Goal: Task Accomplishment & Management: Manage account settings

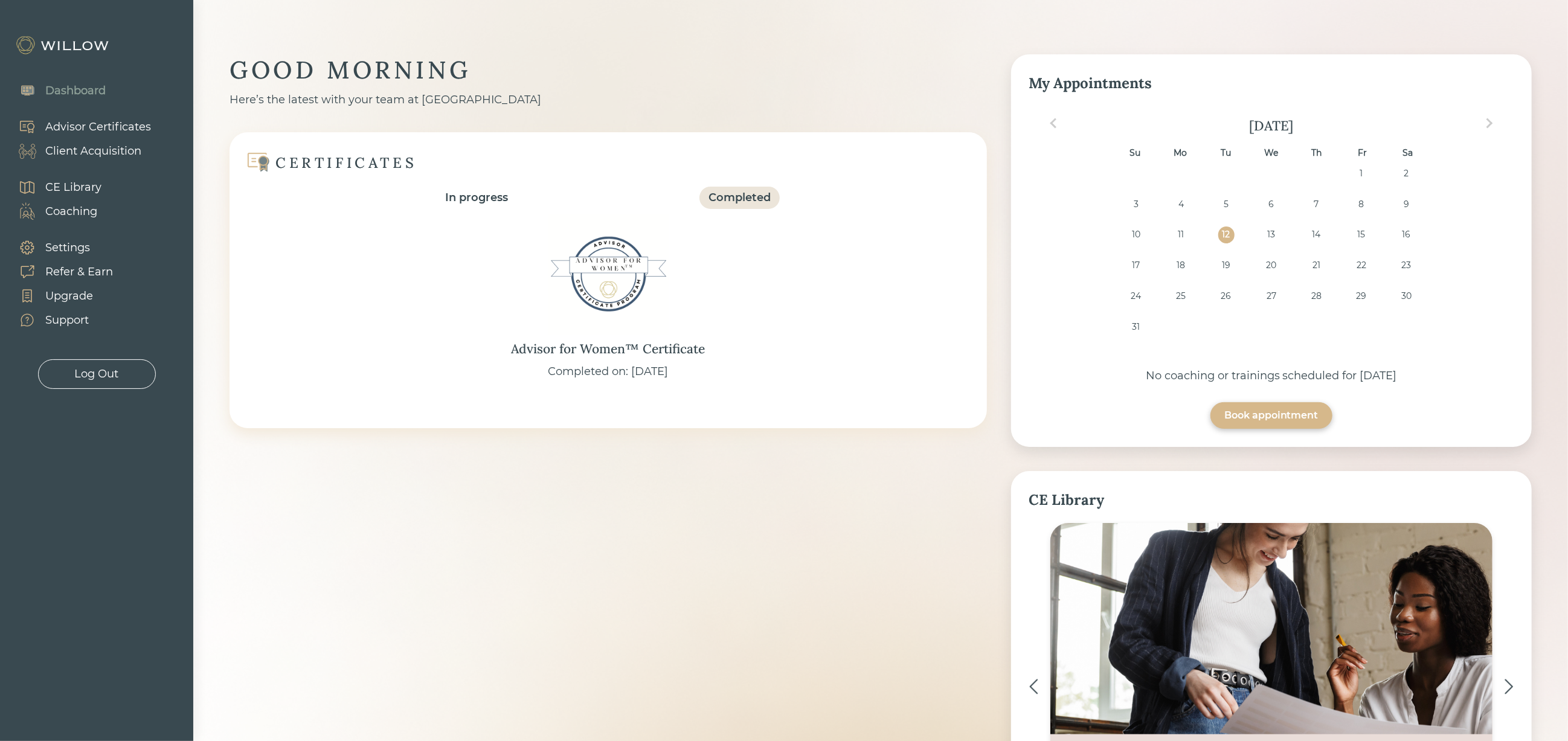
click at [105, 147] on div "Client Acquisition" at bounding box center [93, 151] width 96 height 16
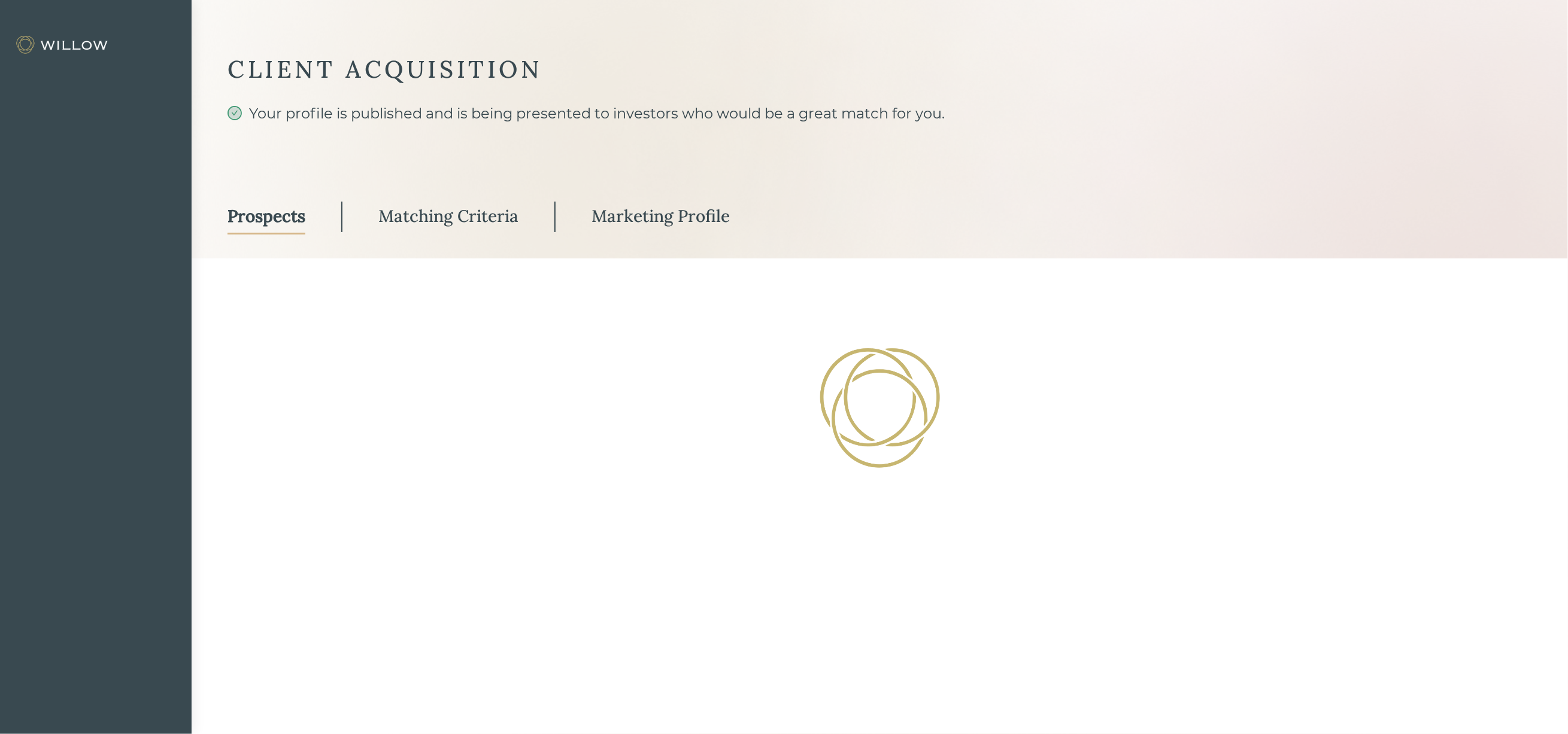
select select "3"
select select "2"
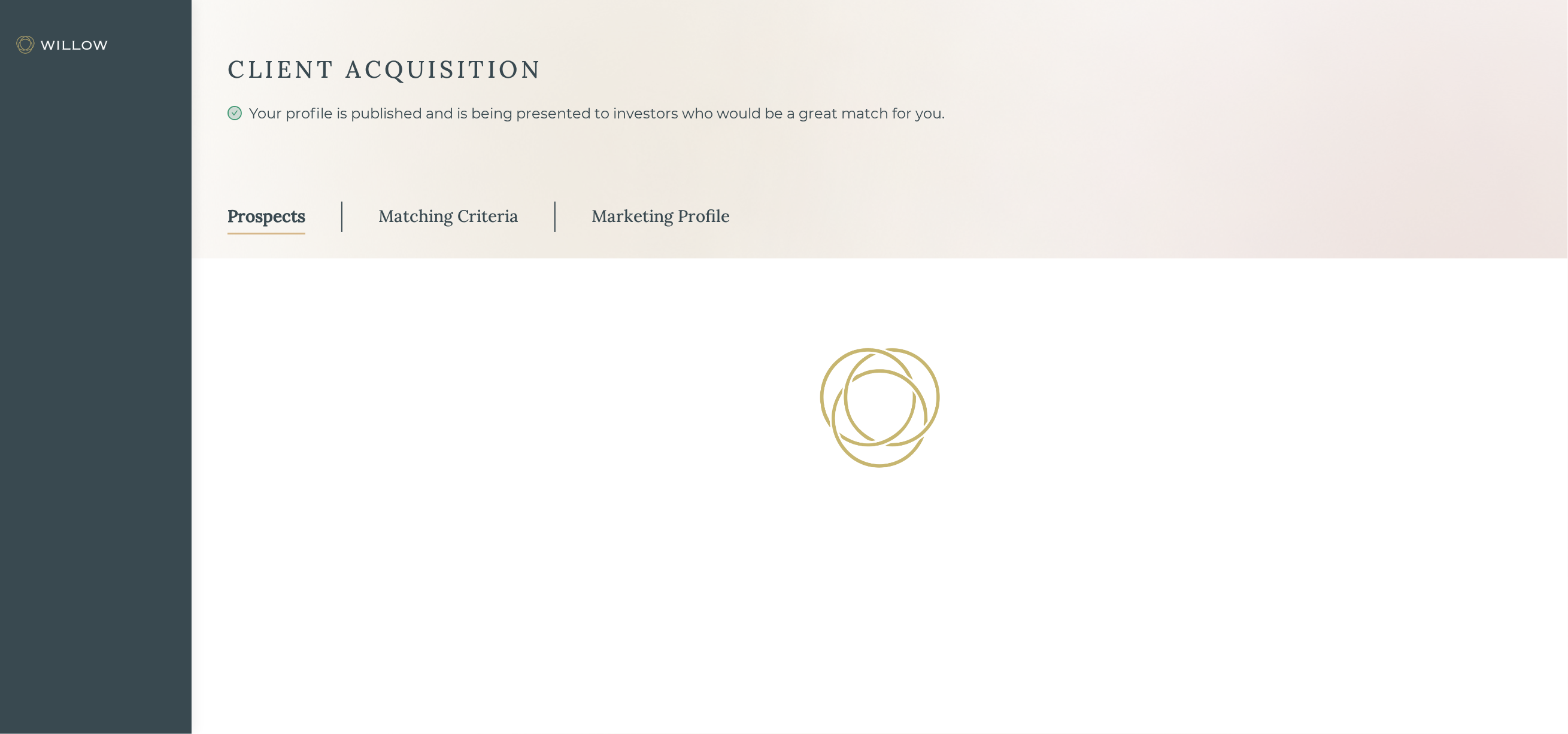
select select "10"
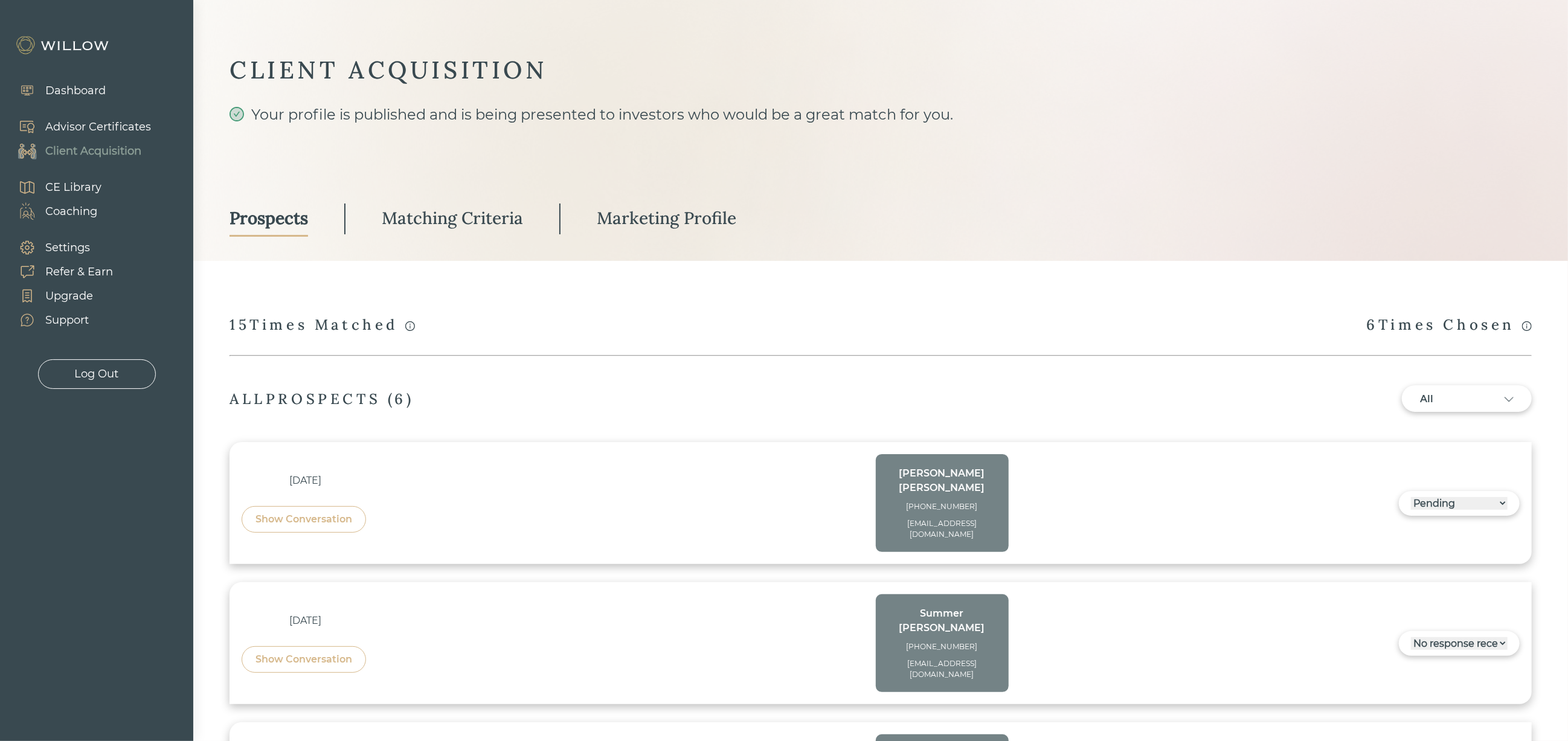
click at [472, 218] on div "Matching Criteria" at bounding box center [452, 218] width 141 height 21
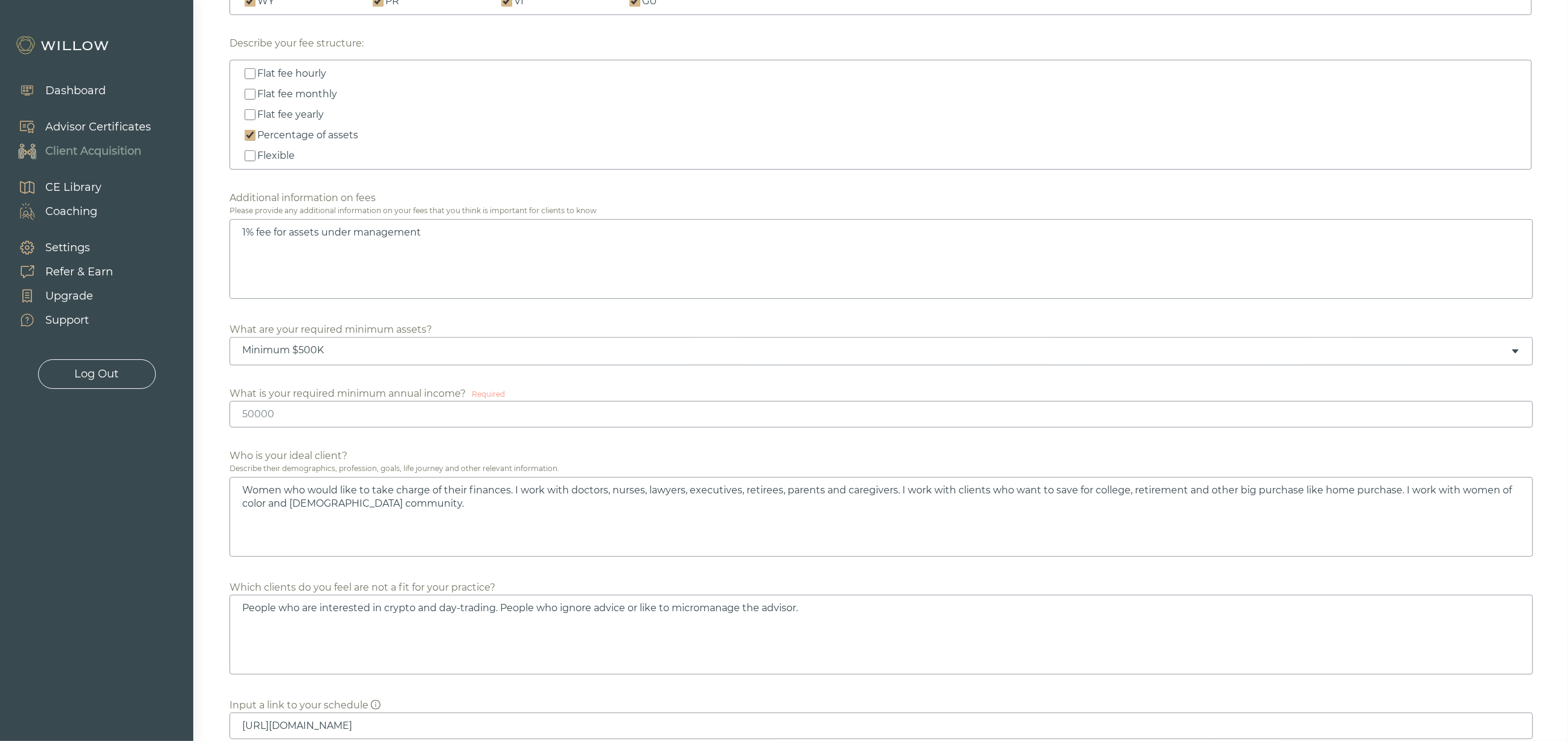
scroll to position [543, 0]
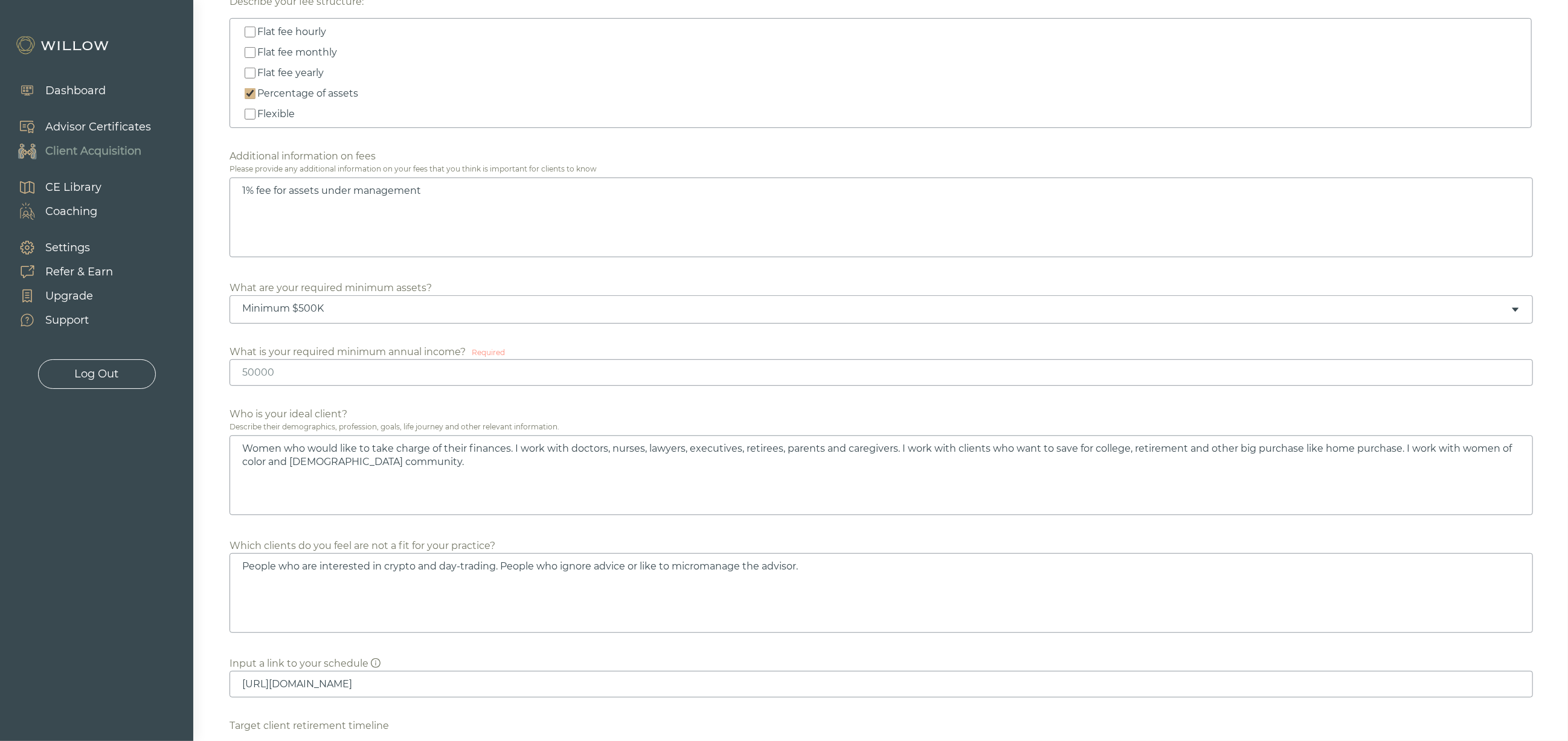
click at [431, 379] on input "number" at bounding box center [881, 373] width 1303 height 27
drag, startPoint x: 314, startPoint y: 368, endPoint x: 164, endPoint y: 370, distance: 150.0
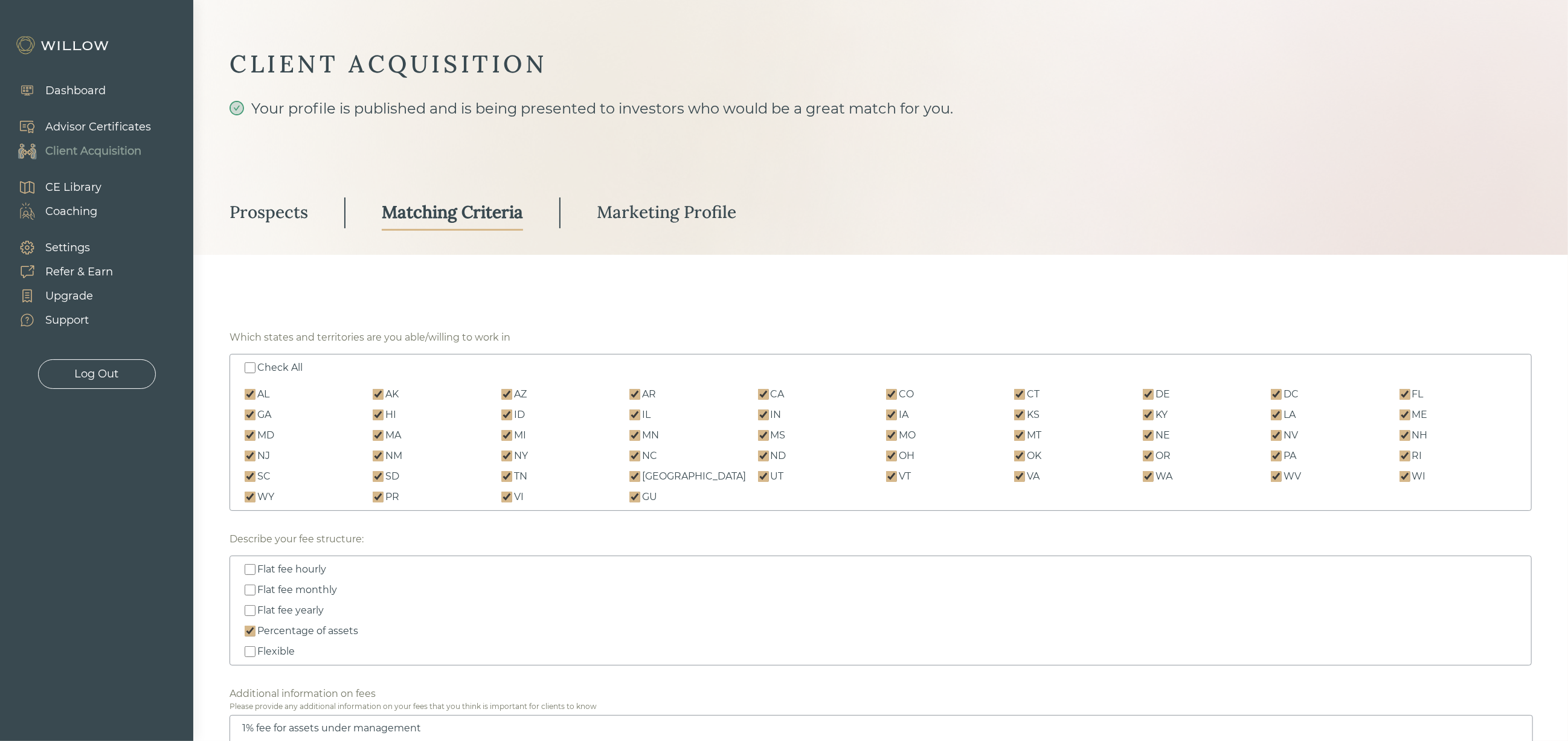
scroll to position [0, 0]
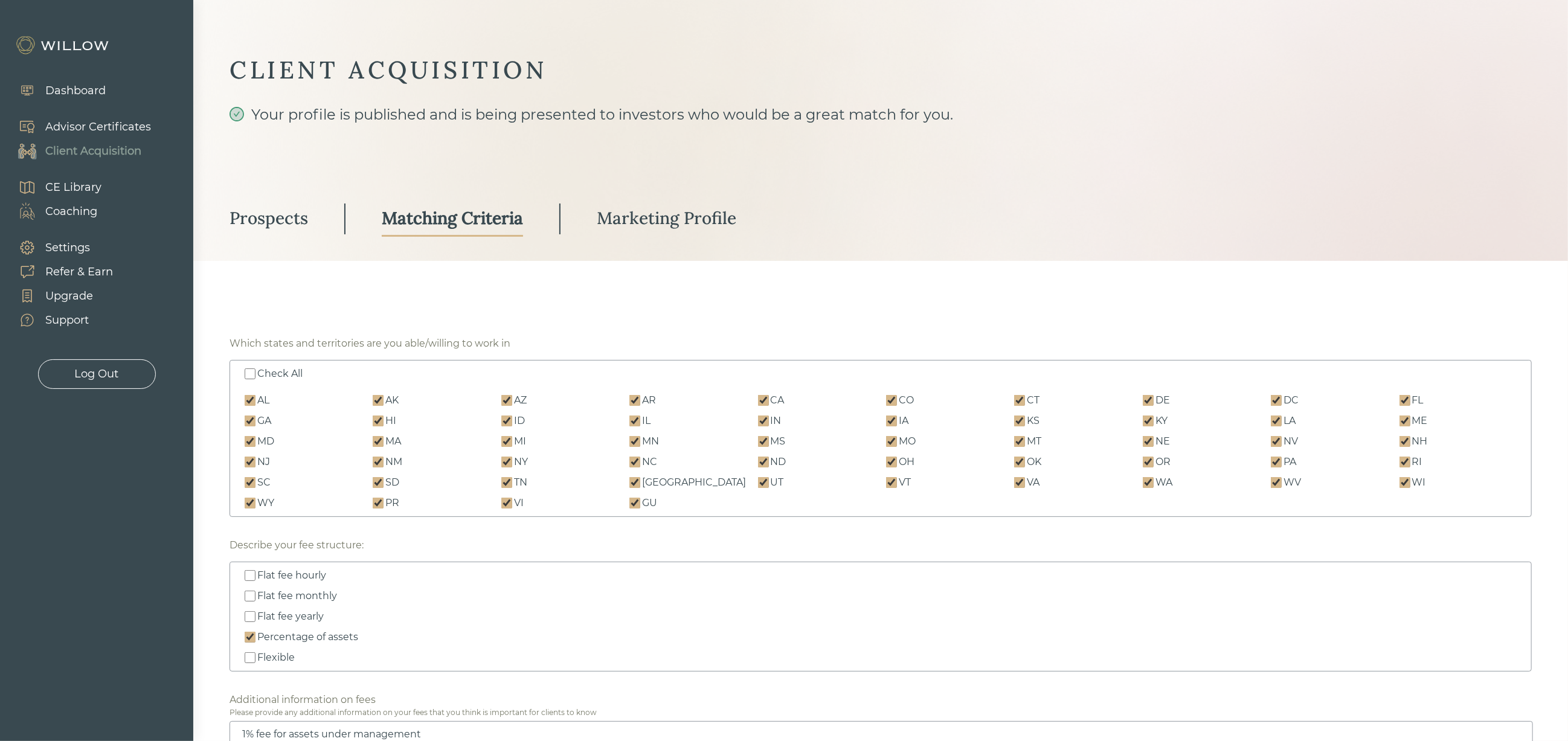
click at [653, 214] on div "Marketing Profile" at bounding box center [667, 218] width 139 height 21
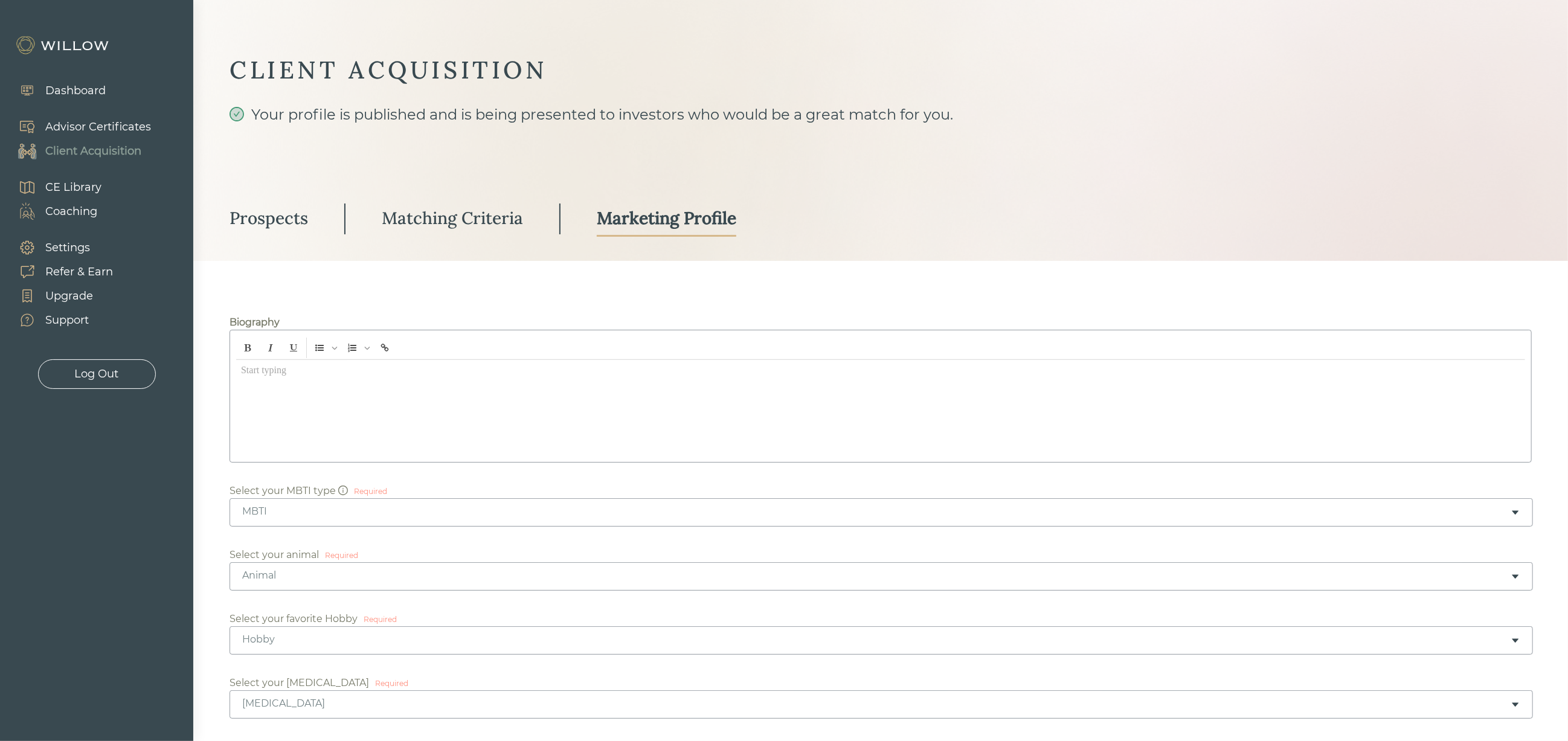
type input "Wealthspire Advisors"
type input "[STREET_ADDRESS][US_STATE]"
type input "3190925"
type input "106181"
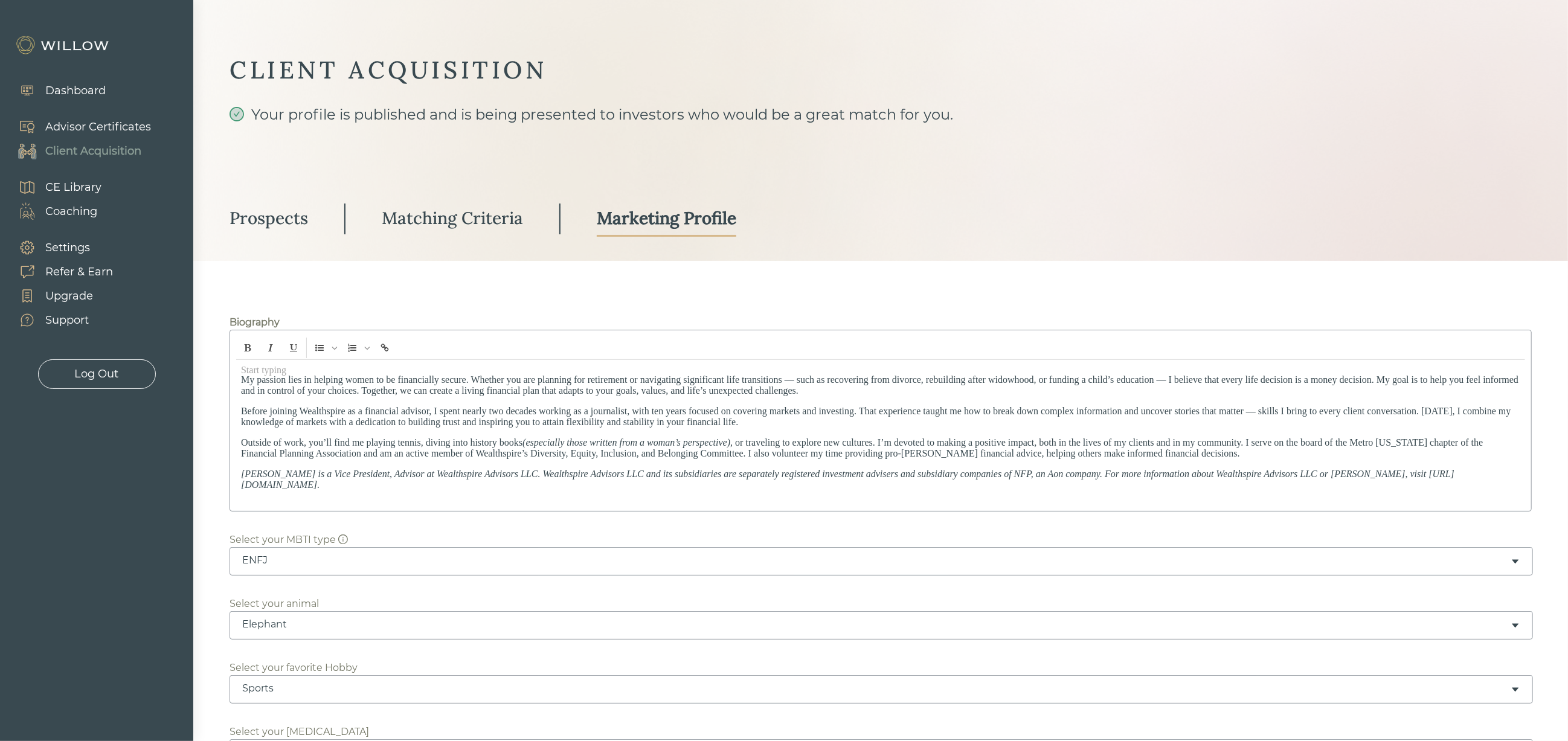
click at [272, 215] on div "Prospects" at bounding box center [269, 218] width 79 height 21
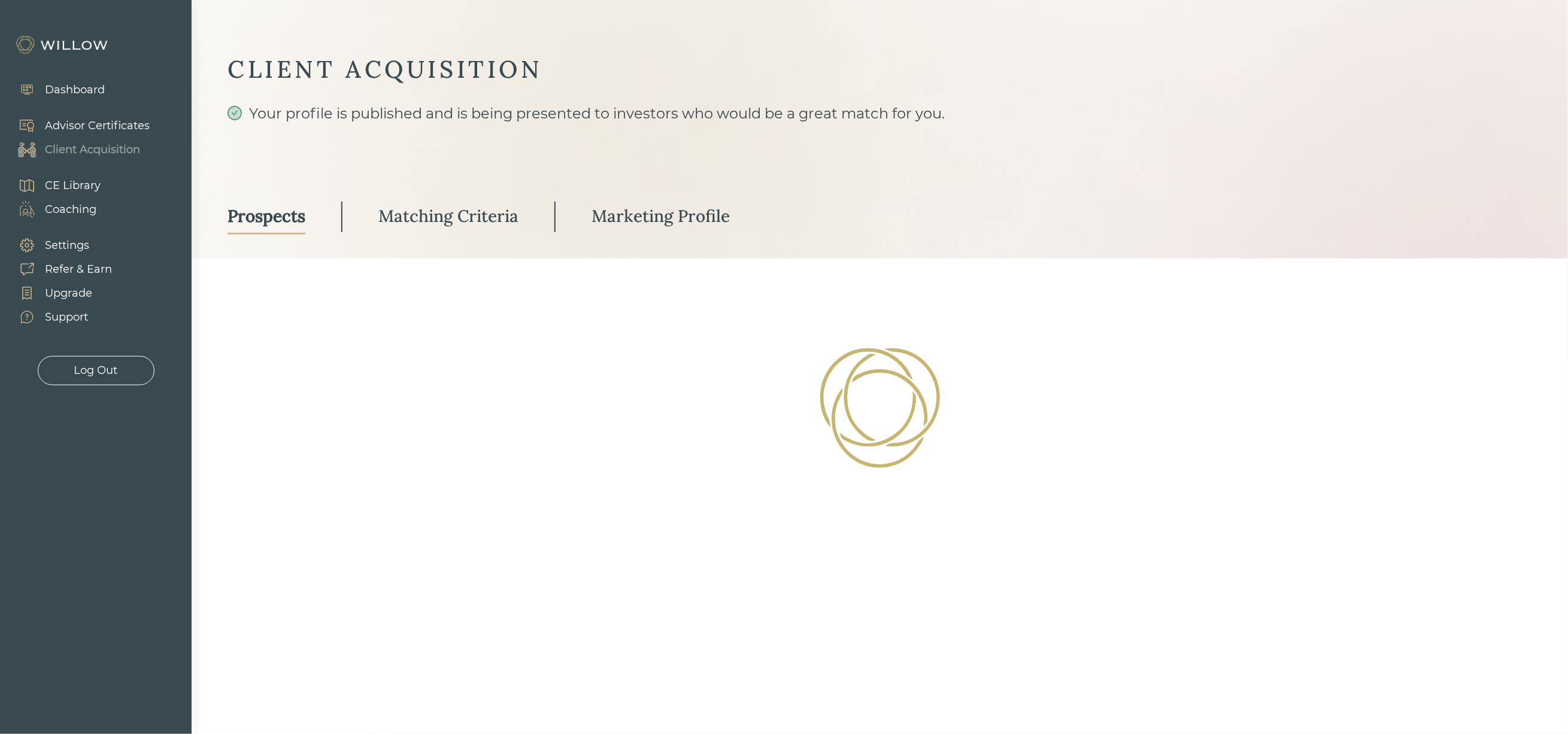
select select "3"
select select "2"
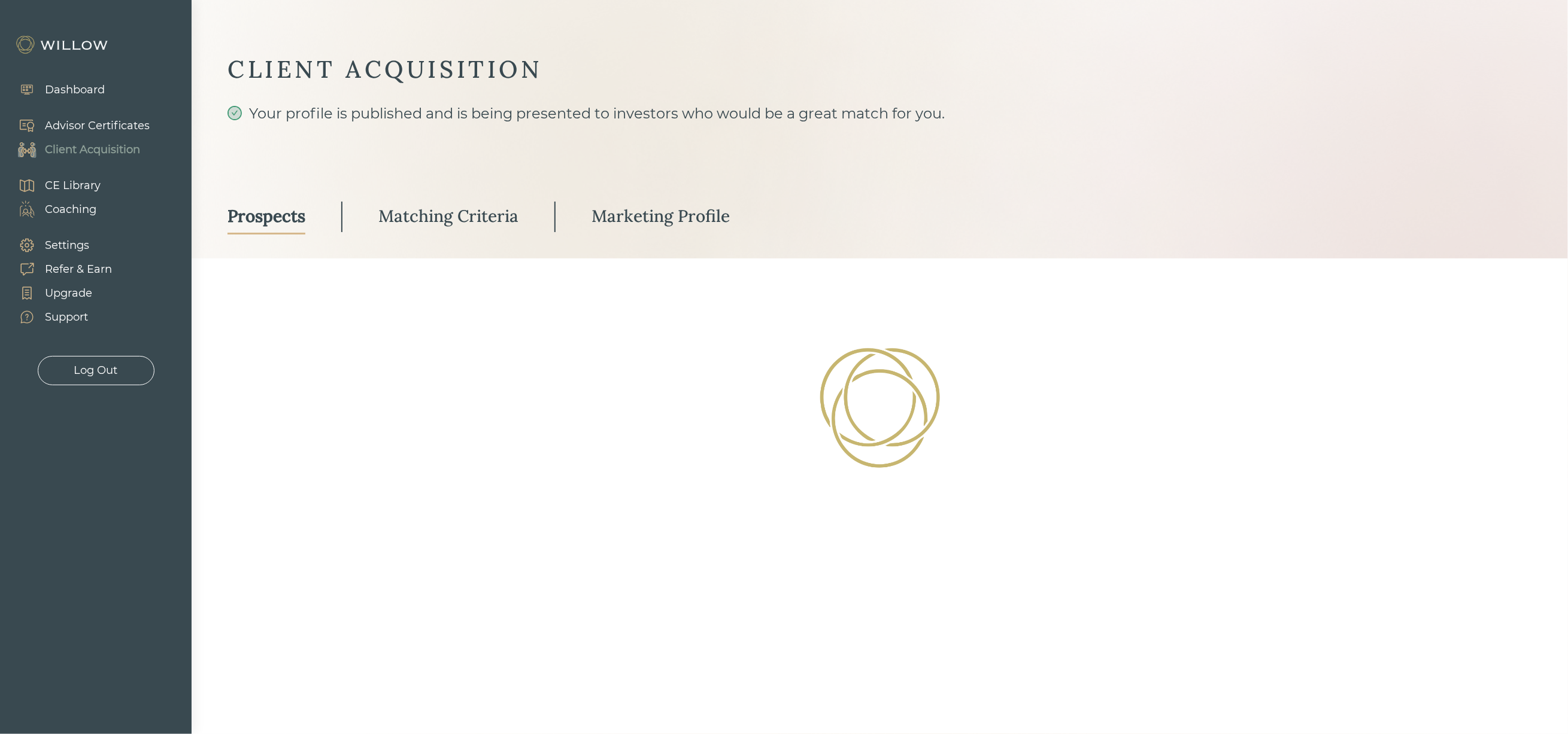
select select "10"
